Goal: Check status: Check status

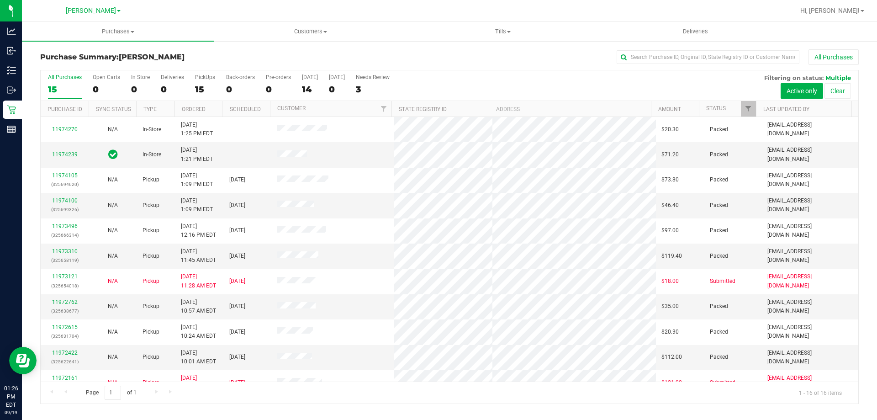
click at [53, 89] on div "15" at bounding box center [65, 89] width 34 height 11
click at [0, 0] on input "All Purchases 15" at bounding box center [0, 0] width 0 height 0
click at [59, 90] on div "16" at bounding box center [65, 89] width 34 height 11
click at [0, 0] on input "All Purchases 16" at bounding box center [0, 0] width 0 height 0
click at [60, 88] on div "16" at bounding box center [65, 89] width 34 height 11
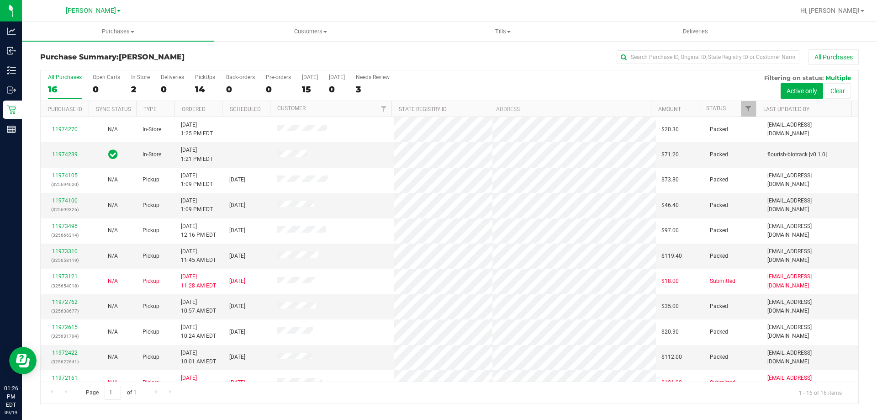
click at [0, 0] on input "All Purchases 16" at bounding box center [0, 0] width 0 height 0
click at [58, 89] on div "16" at bounding box center [65, 89] width 34 height 11
click at [0, 0] on input "All Purchases 16" at bounding box center [0, 0] width 0 height 0
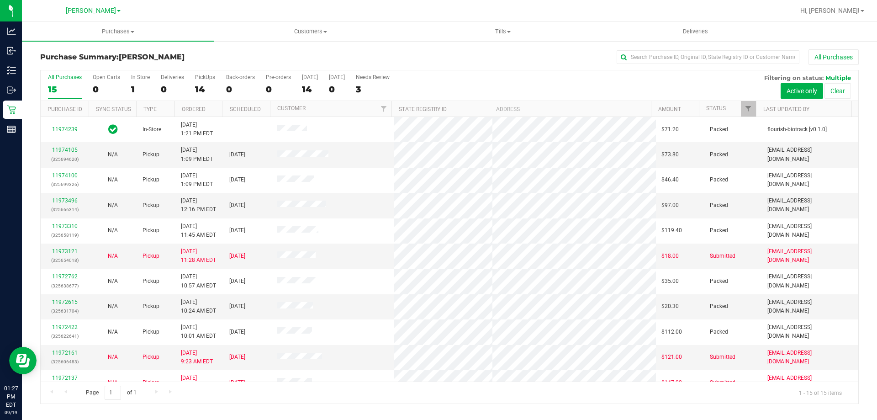
click at [58, 92] on div "15" at bounding box center [65, 89] width 34 height 11
click at [0, 0] on input "All Purchases 15" at bounding box center [0, 0] width 0 height 0
click at [63, 92] on div "15" at bounding box center [65, 89] width 34 height 11
click at [0, 0] on input "All Purchases 15" at bounding box center [0, 0] width 0 height 0
